Goal: Download file/media

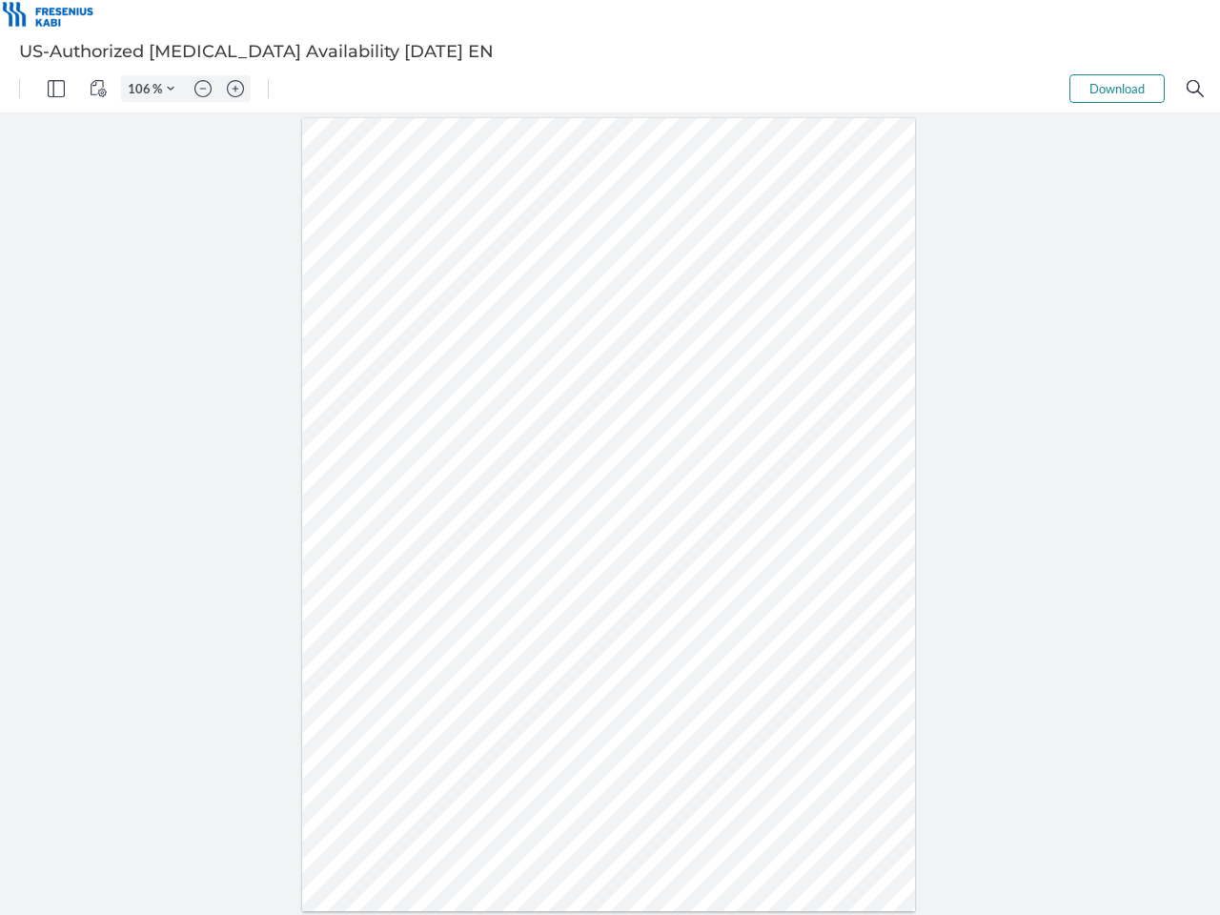
click at [56, 89] on img "Panel" at bounding box center [56, 88] width 17 height 17
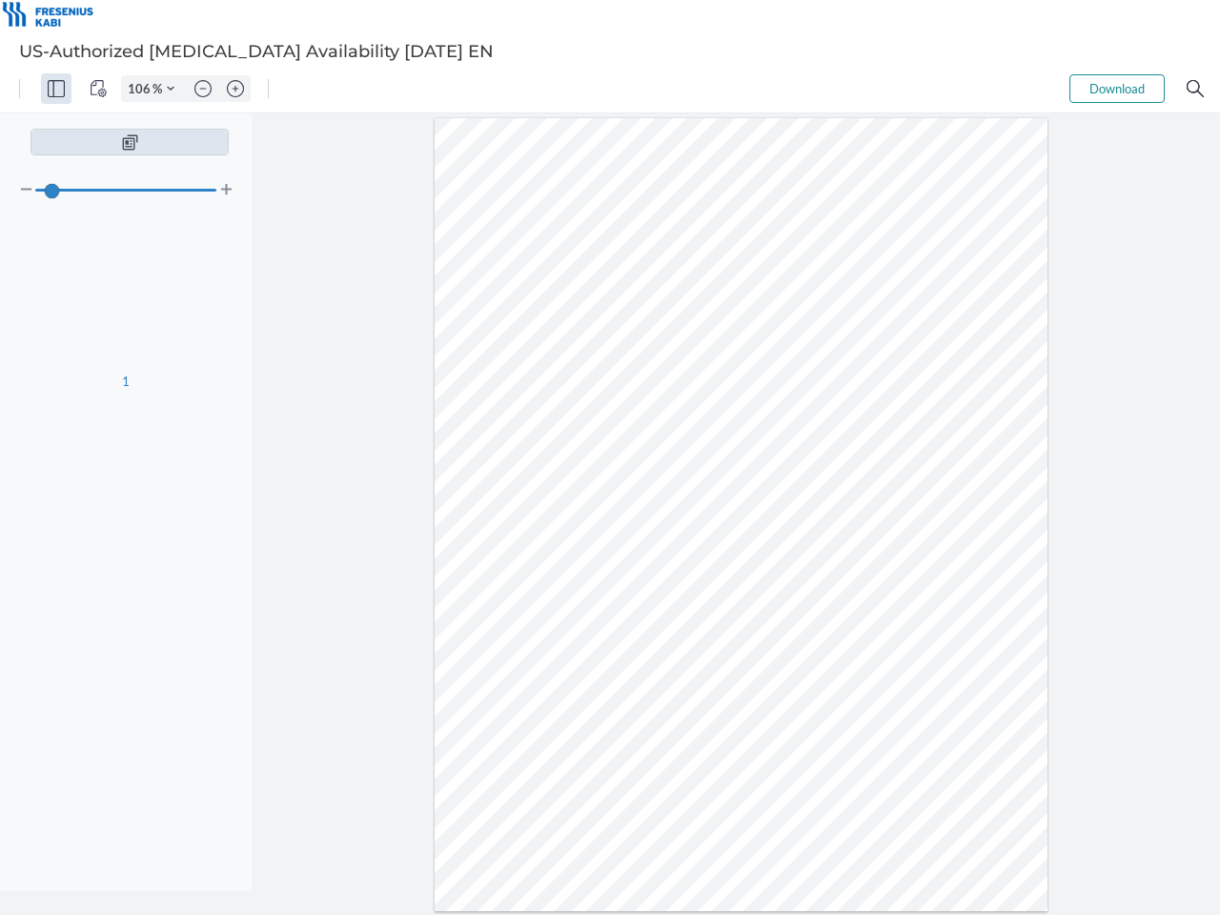
click at [98, 89] on img "View Controls" at bounding box center [98, 88] width 17 height 17
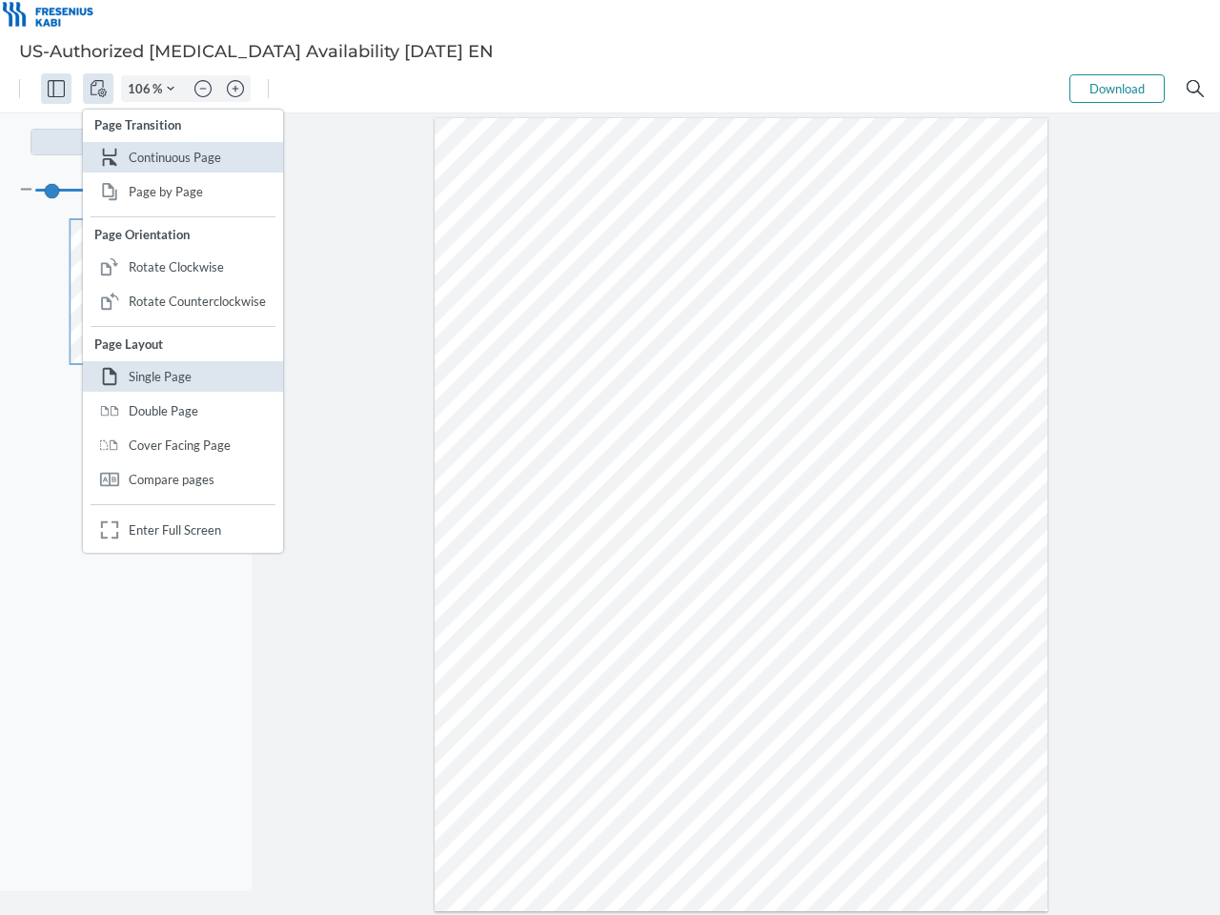
click at [142, 89] on input "106" at bounding box center [137, 88] width 31 height 17
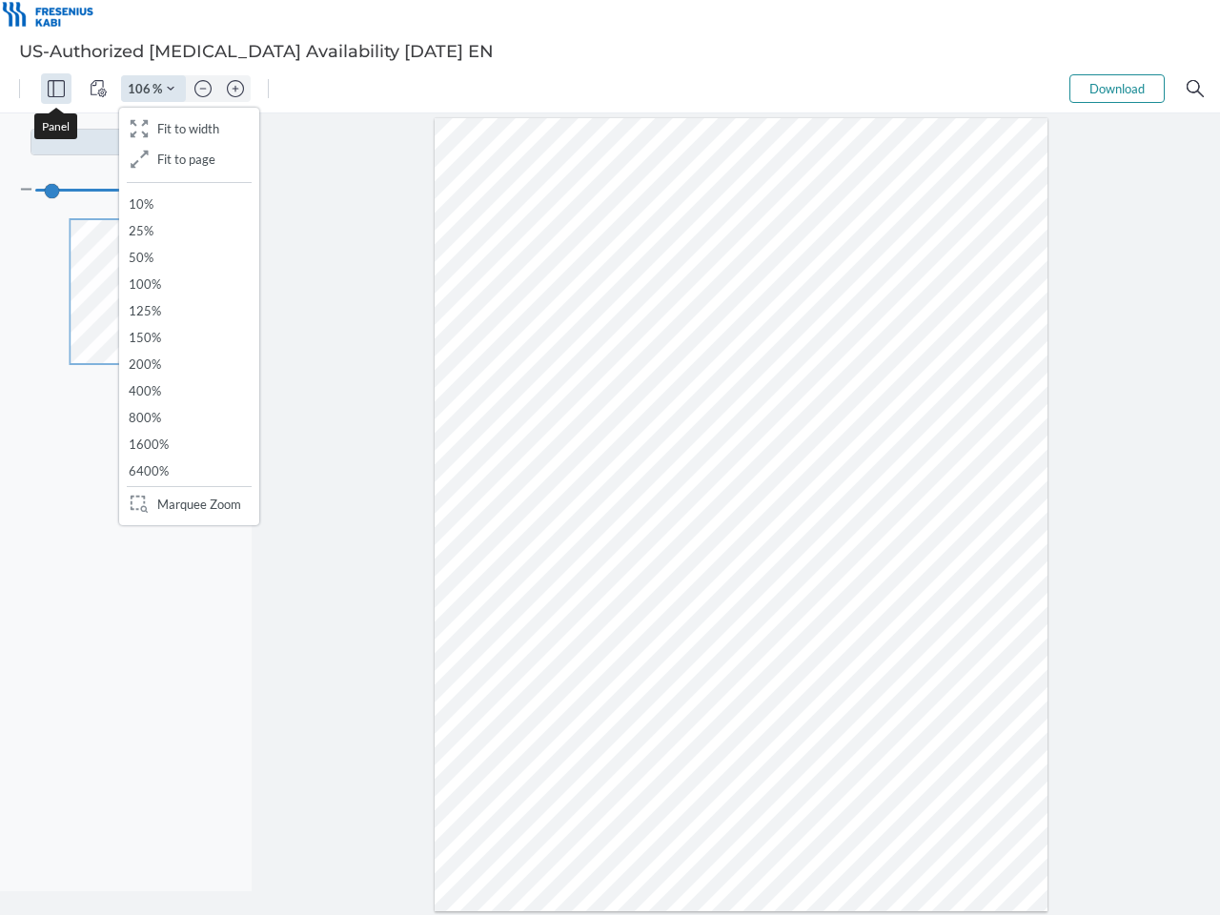
click at [171, 89] on img "Zoom Controls" at bounding box center [171, 89] width 8 height 8
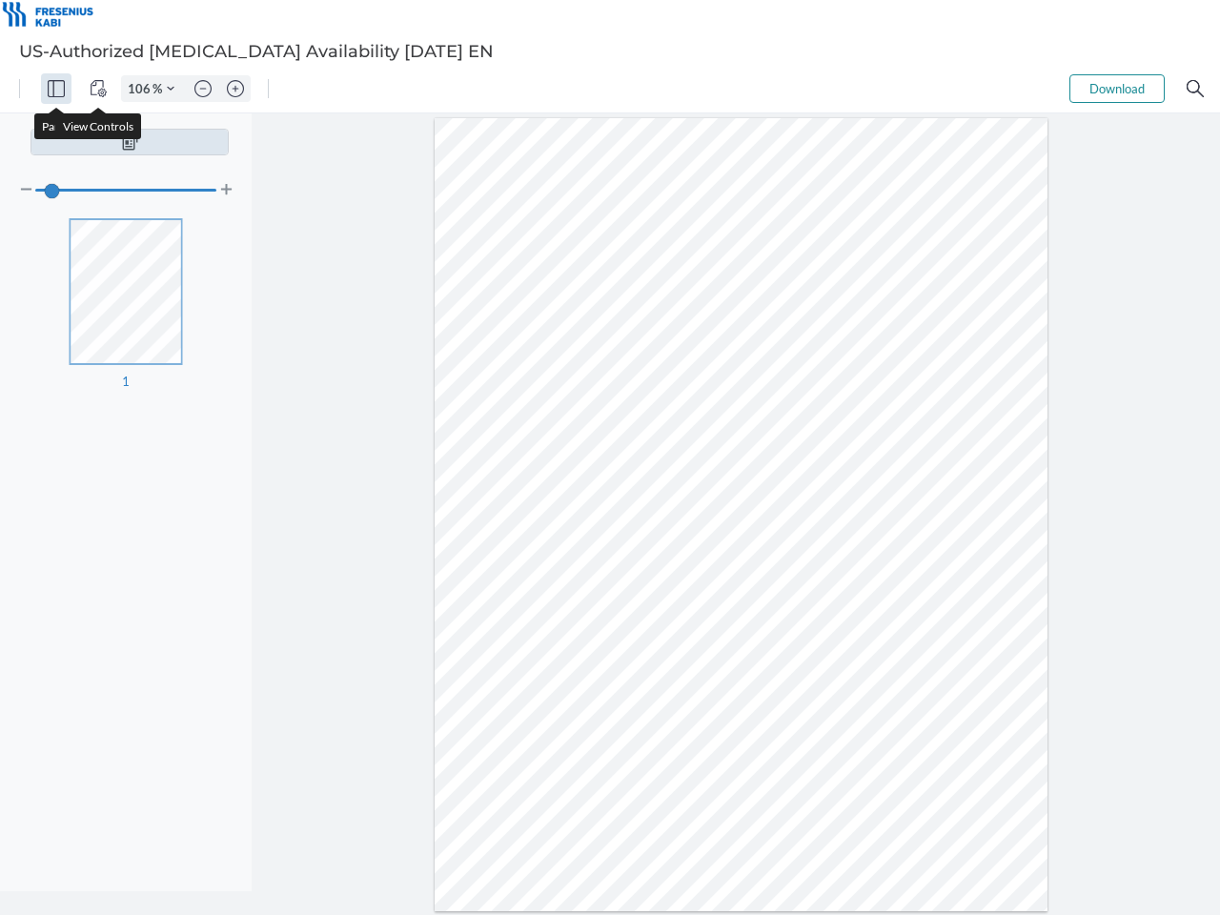
click at [203, 89] on img "Zoom out" at bounding box center [202, 88] width 17 height 17
click at [235, 89] on img "Zoom in" at bounding box center [235, 88] width 17 height 17
type input "106"
click at [1117, 89] on button "Download" at bounding box center [1116, 88] width 95 height 29
click at [1195, 89] on img "Search" at bounding box center [1195, 88] width 17 height 17
